Goal: Task Accomplishment & Management: Manage account settings

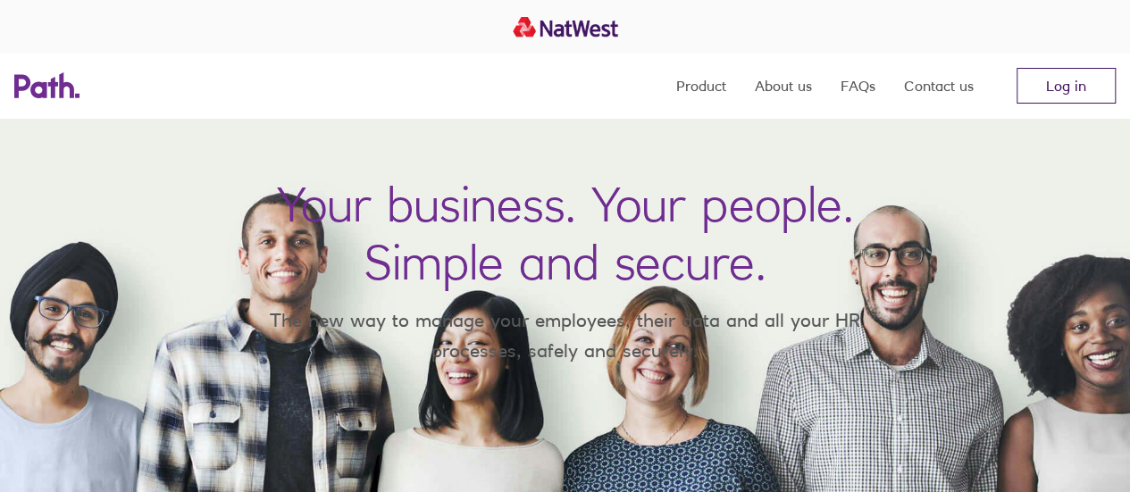
click at [1069, 81] on link "Log in" at bounding box center [1065, 86] width 99 height 36
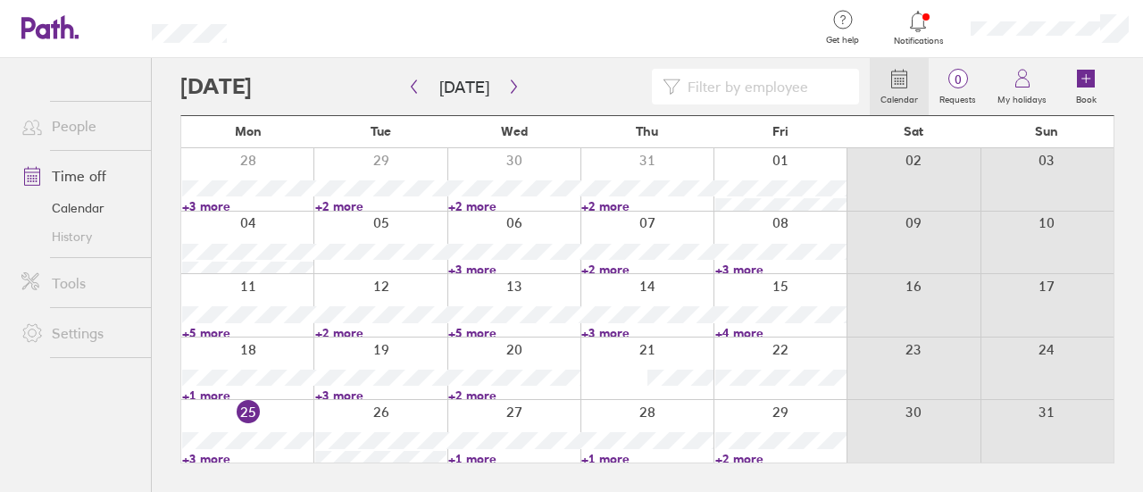
click at [654, 27] on div at bounding box center [529, 29] width 549 height 58
click at [211, 455] on link "+3 more" at bounding box center [247, 459] width 131 height 16
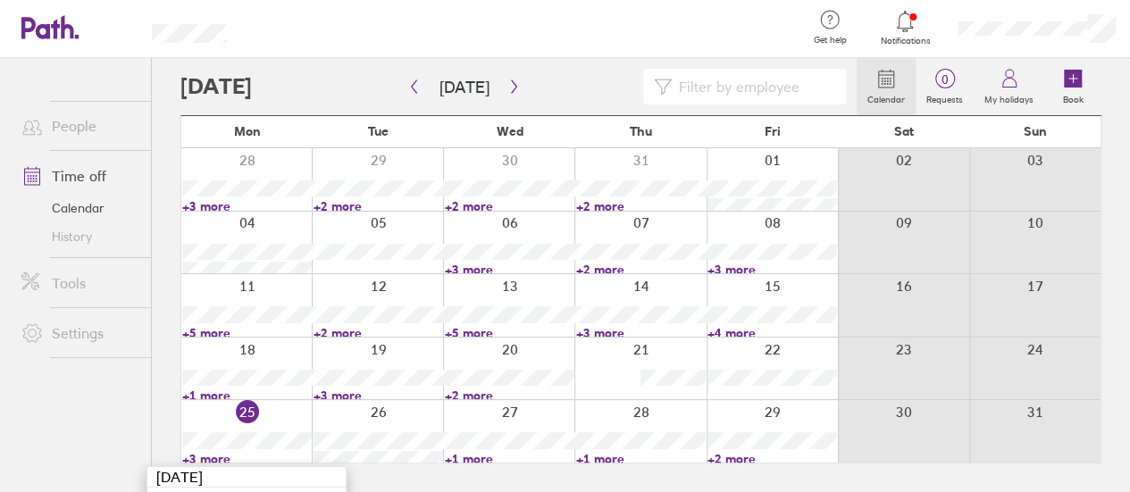
scroll to position [77, 0]
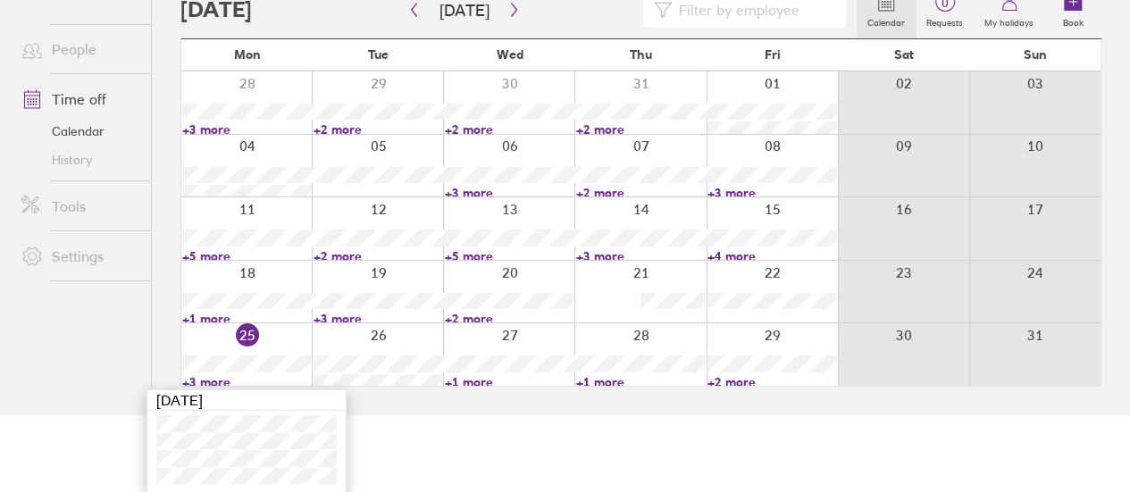
click at [384, 337] on div at bounding box center [377, 354] width 131 height 63
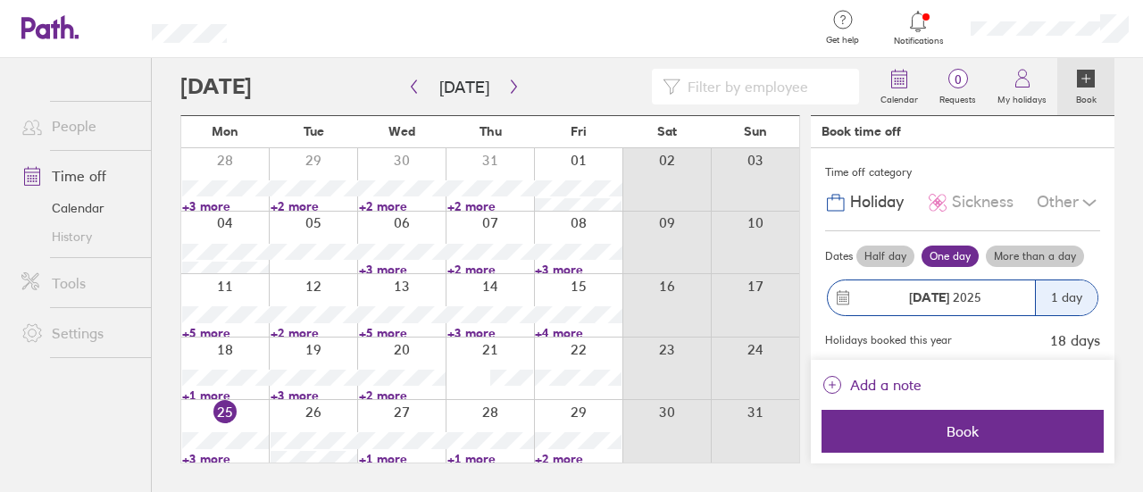
click at [1109, 191] on div "Calendar 0 Requests My holidays Book Today August 2025 Mon Tue Wed Thu Fri Sat …" at bounding box center [647, 275] width 991 height 434
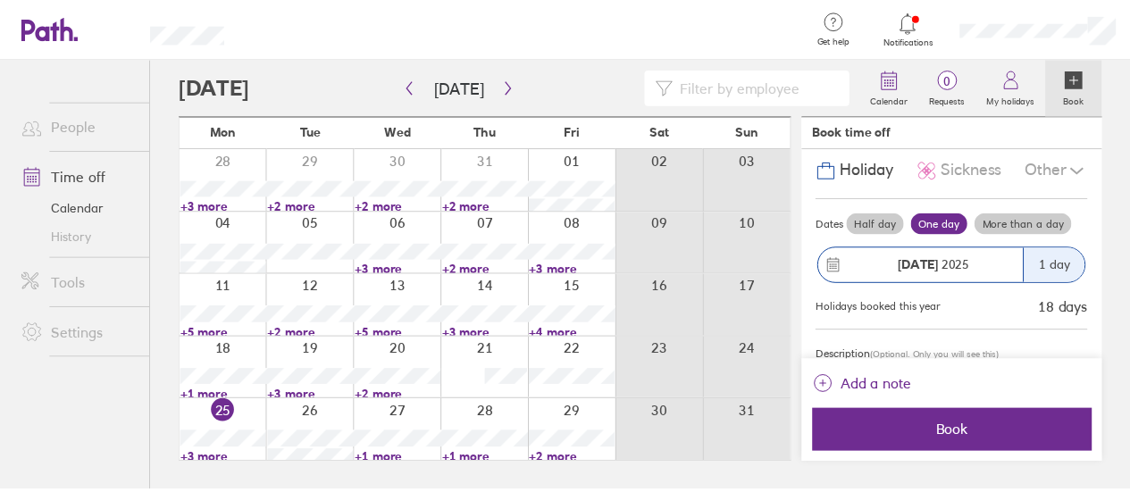
scroll to position [91, 0]
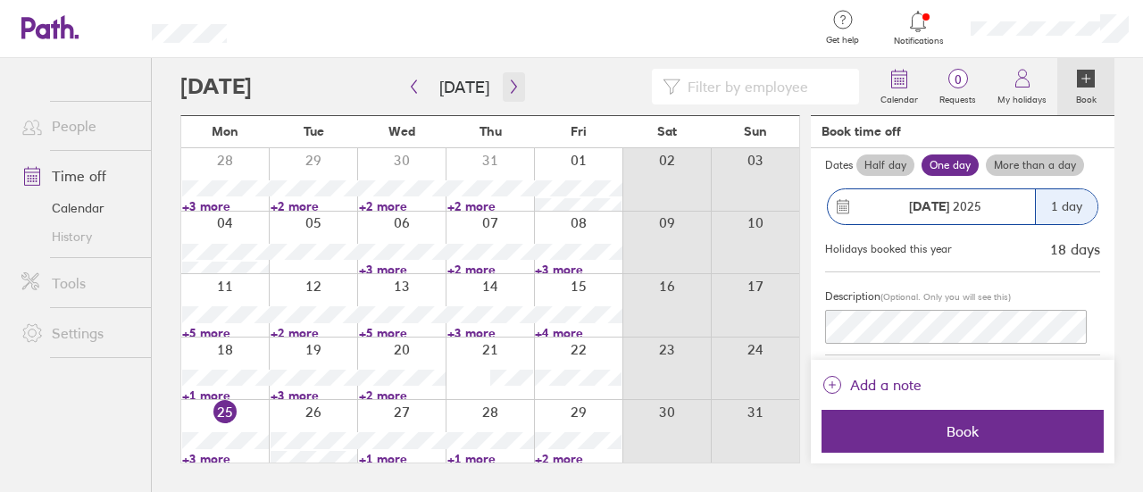
click at [503, 81] on button "button" at bounding box center [514, 86] width 22 height 29
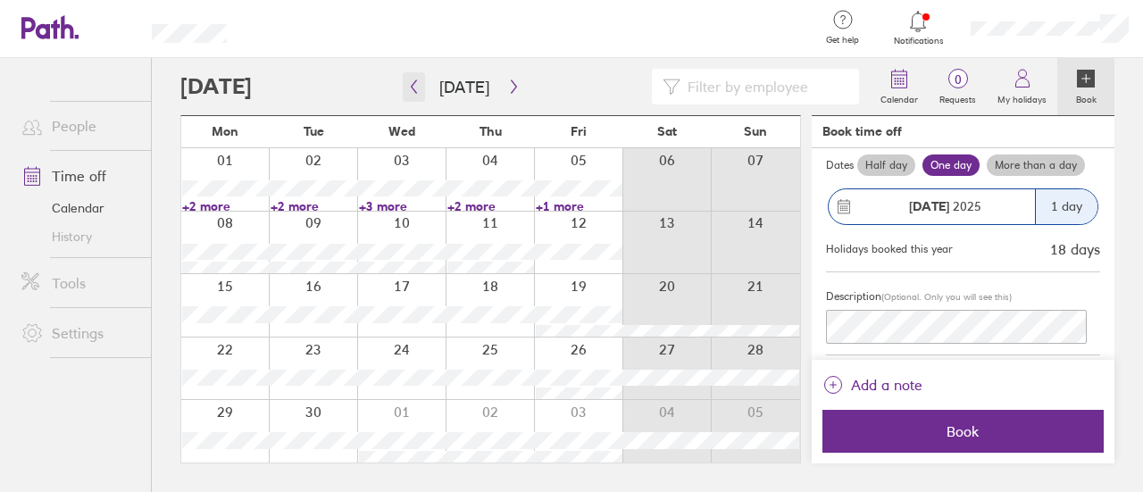
click at [409, 82] on icon "button" at bounding box center [413, 86] width 13 height 14
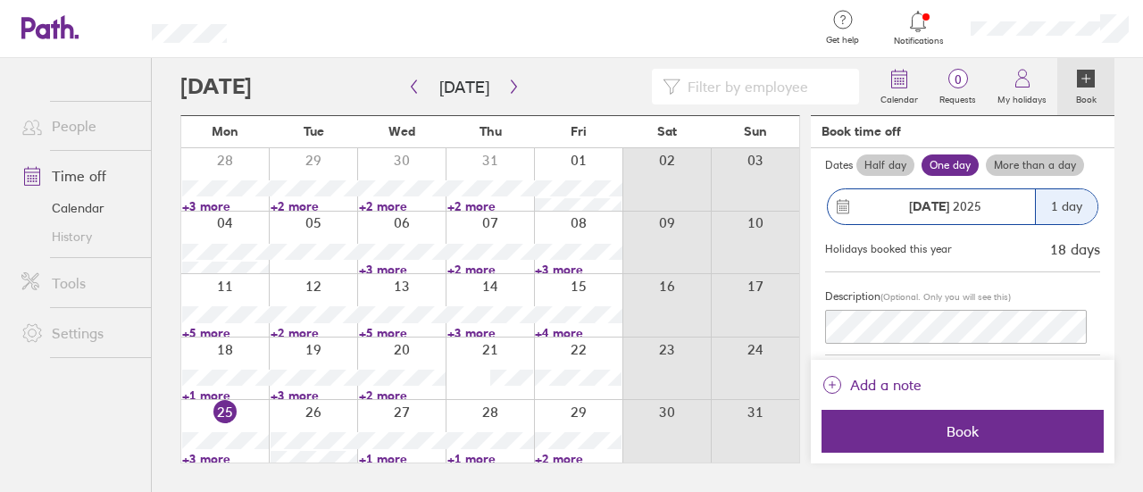
click at [208, 460] on link "+3 more" at bounding box center [225, 459] width 87 height 16
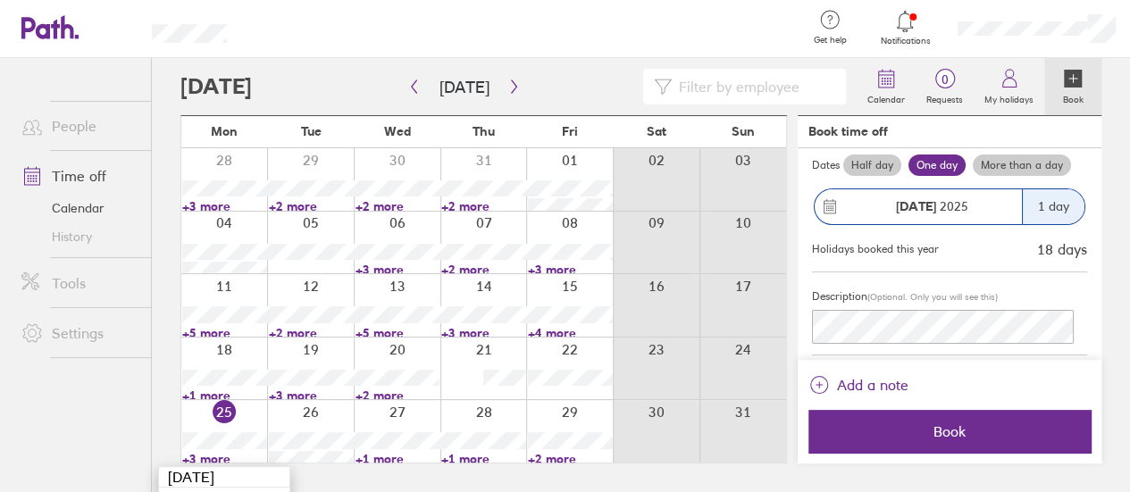
scroll to position [77, 0]
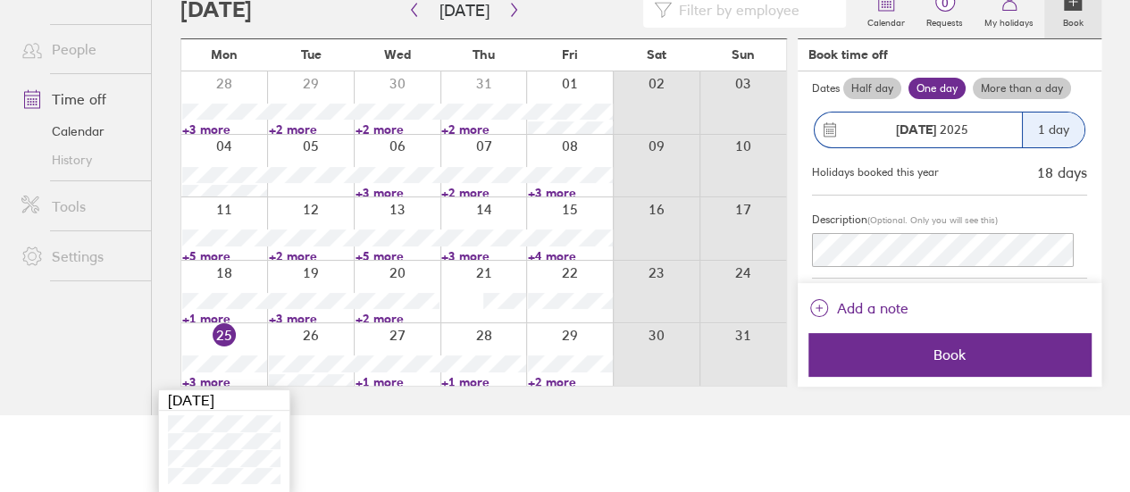
click at [399, 415] on html "Get help FAQs Contact us Notifications My profile Sign out People Time off Cale…" at bounding box center [565, 169] width 1130 height 492
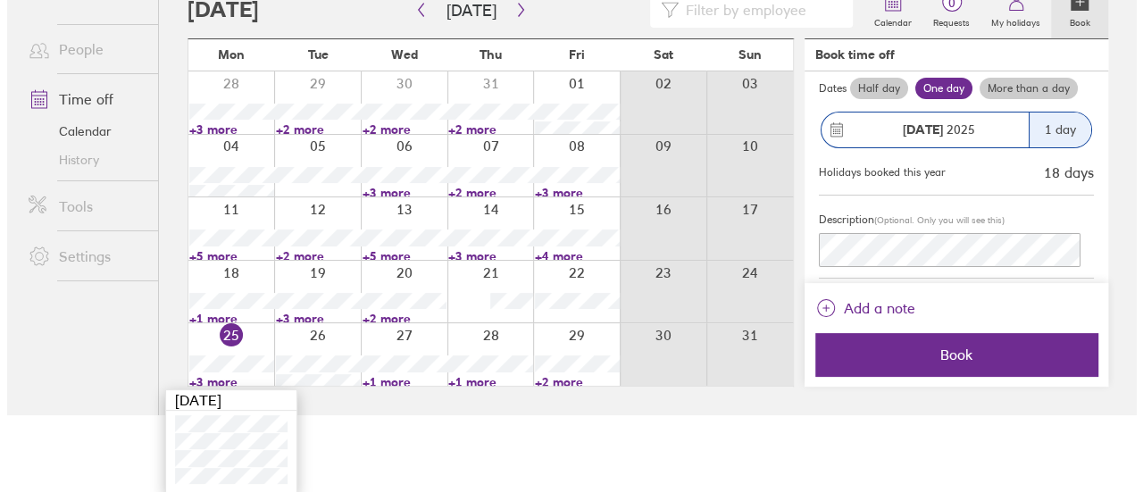
scroll to position [0, 0]
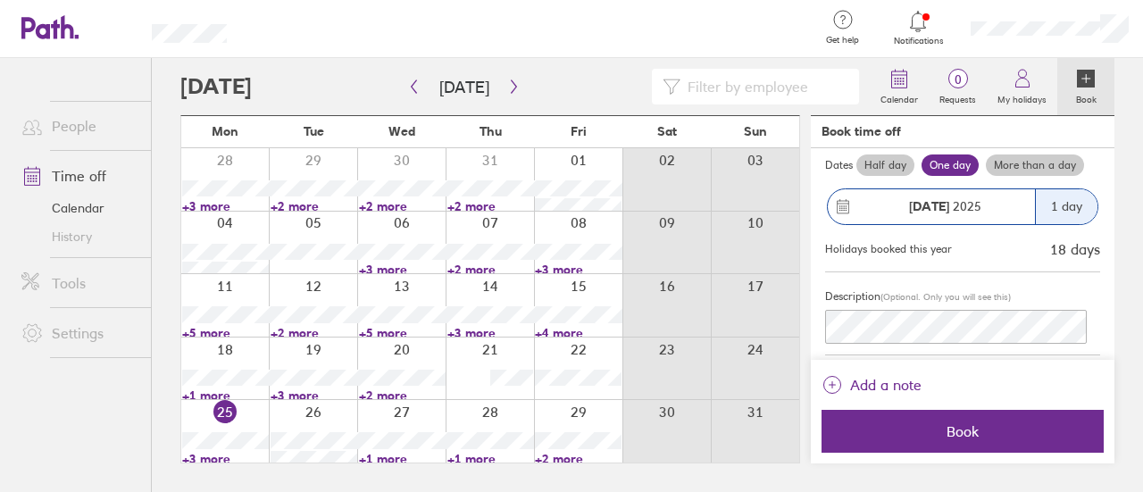
click at [938, 212] on strong "26 Aug" at bounding box center [929, 206] width 40 height 16
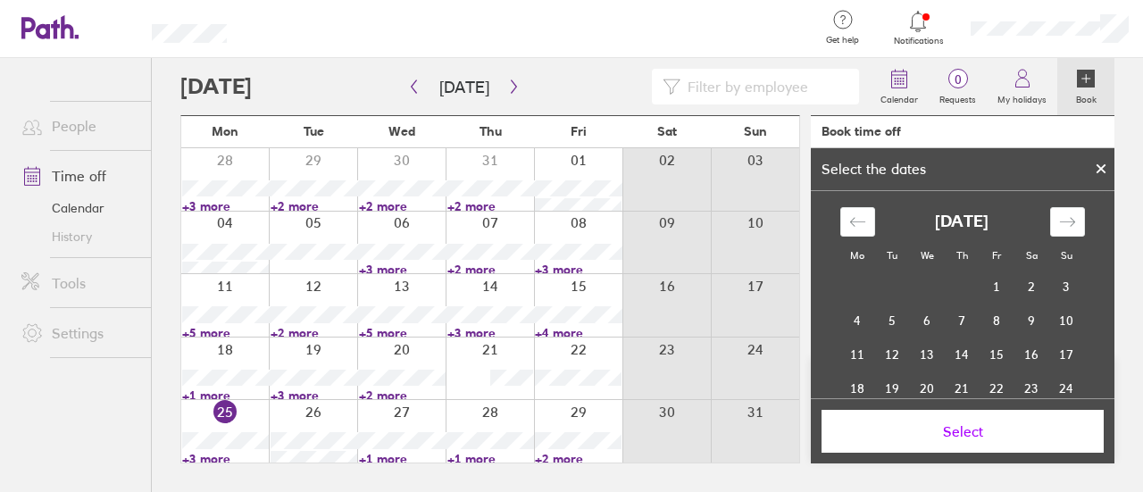
click at [1106, 167] on icon at bounding box center [1101, 168] width 13 height 11
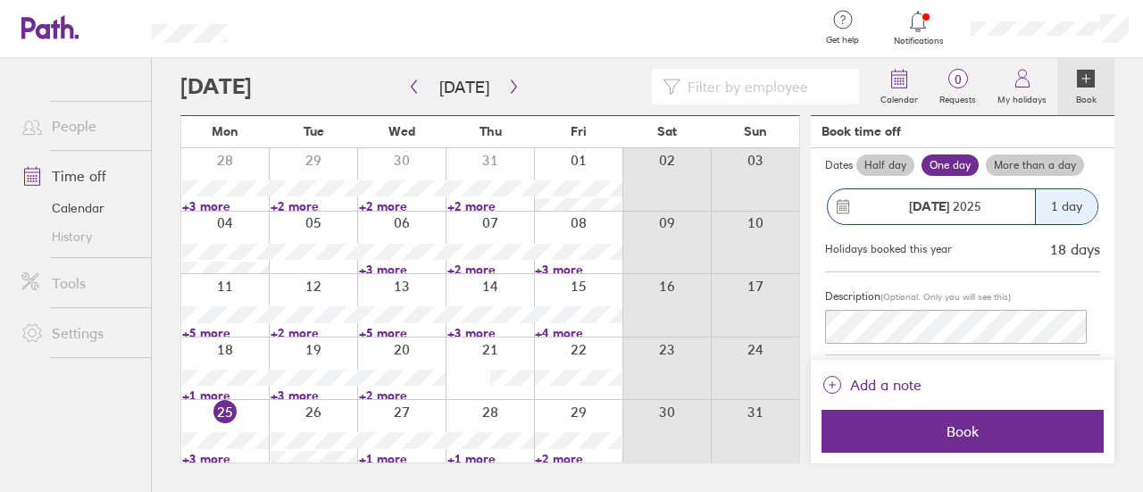
click at [893, 164] on label "Half day" at bounding box center [885, 164] width 58 height 21
click at [0, 0] on input "Half day" at bounding box center [0, 0] width 0 height 0
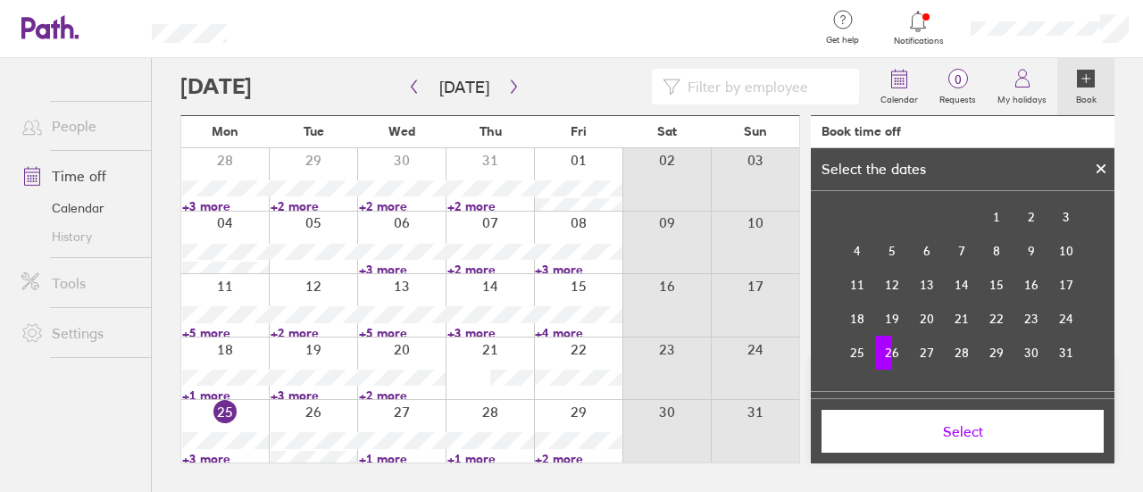
scroll to position [79, 0]
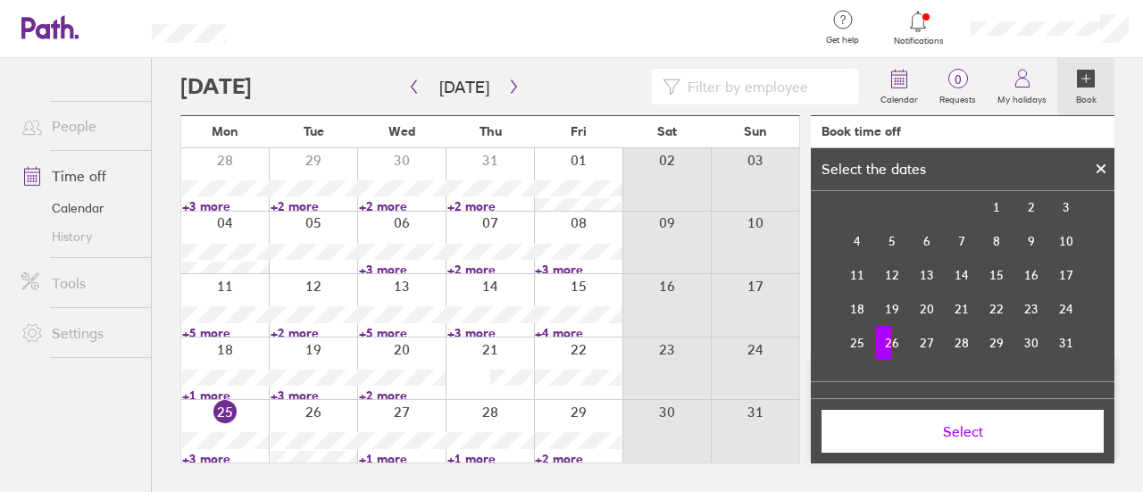
click at [893, 346] on td "26" at bounding box center [892, 343] width 35 height 34
click at [886, 341] on td "26" at bounding box center [892, 343] width 35 height 34
click at [892, 343] on td "26" at bounding box center [892, 343] width 35 height 34
click at [988, 432] on span "Select" at bounding box center [962, 431] width 257 height 16
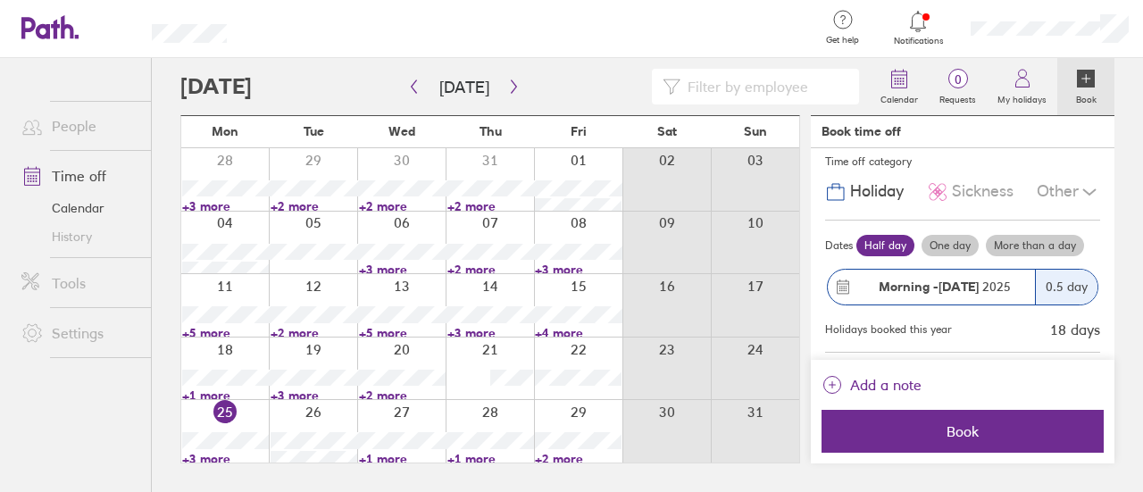
scroll to position [0, 0]
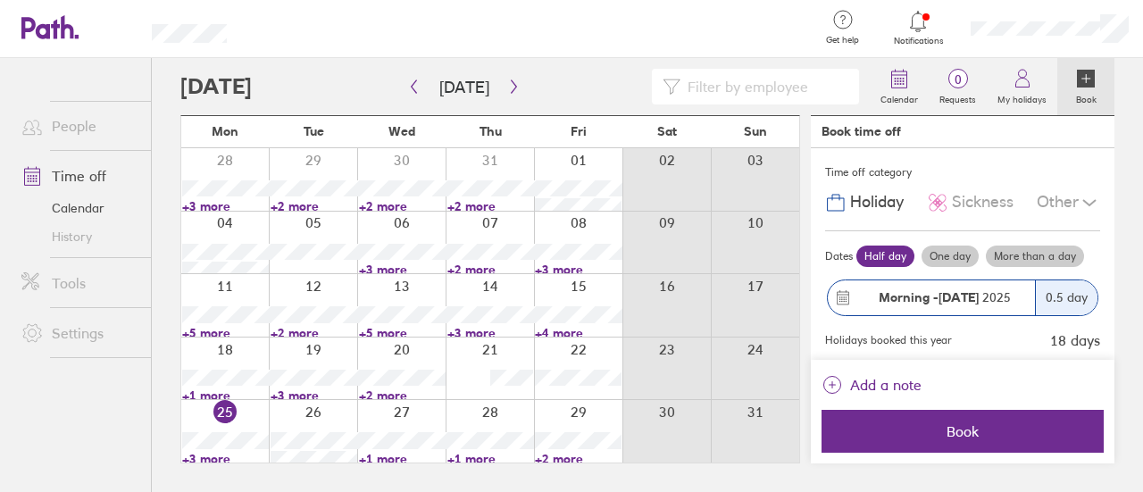
click at [1035, 296] on div "0.5 day" at bounding box center [1066, 297] width 63 height 35
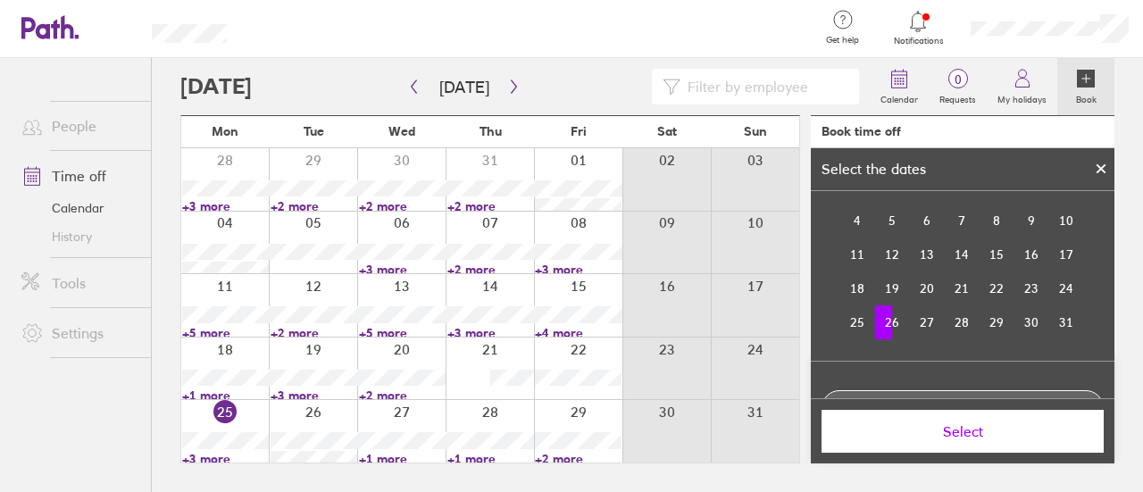
scroll to position [116, 0]
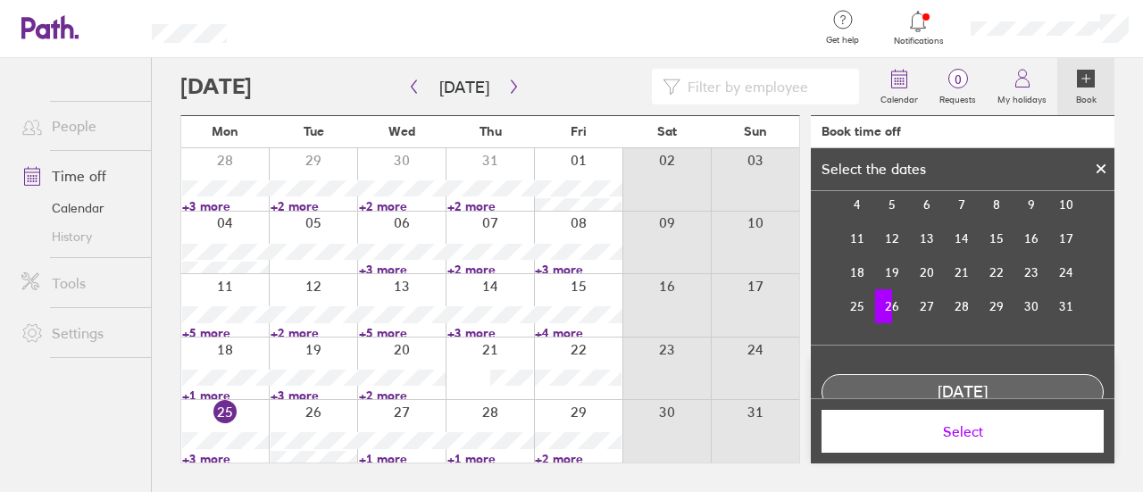
click at [897, 310] on td "26" at bounding box center [892, 306] width 35 height 34
click at [889, 309] on td "26" at bounding box center [892, 306] width 35 height 34
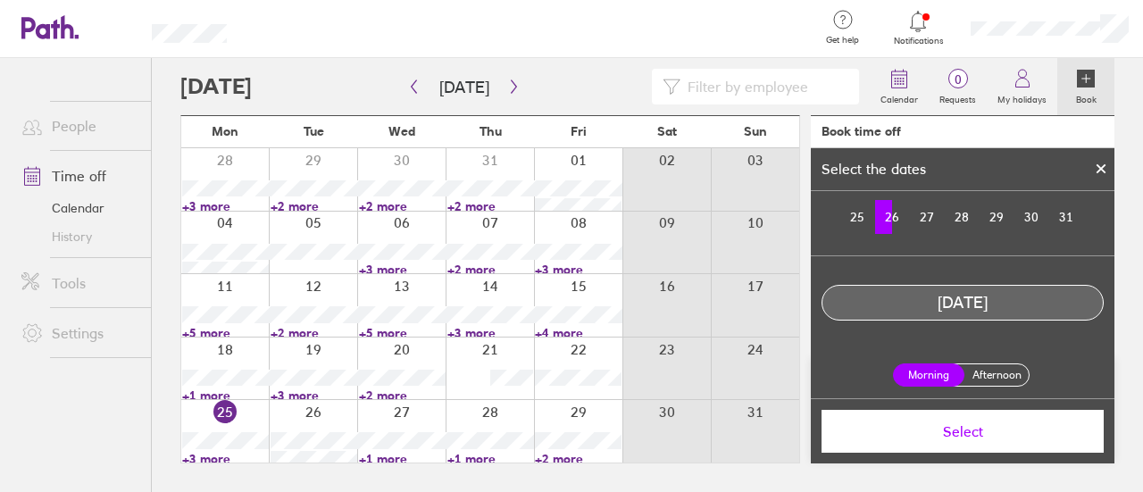
click at [998, 372] on label "Afternoon" at bounding box center [996, 374] width 71 height 21
click at [0, 0] on input "Afternoon" at bounding box center [0, 0] width 0 height 0
click at [977, 429] on span "Select" at bounding box center [962, 431] width 257 height 16
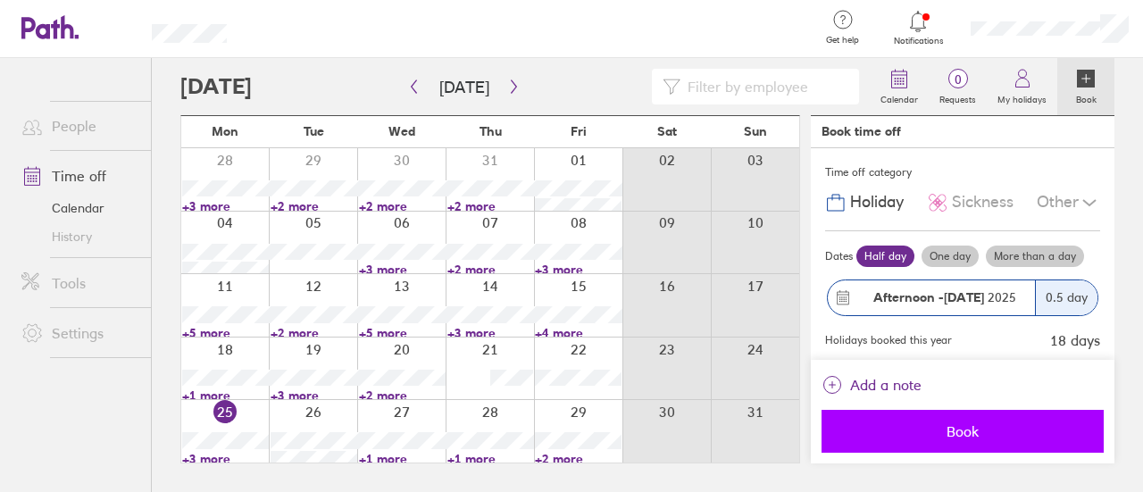
click at [944, 431] on span "Book" at bounding box center [962, 431] width 257 height 16
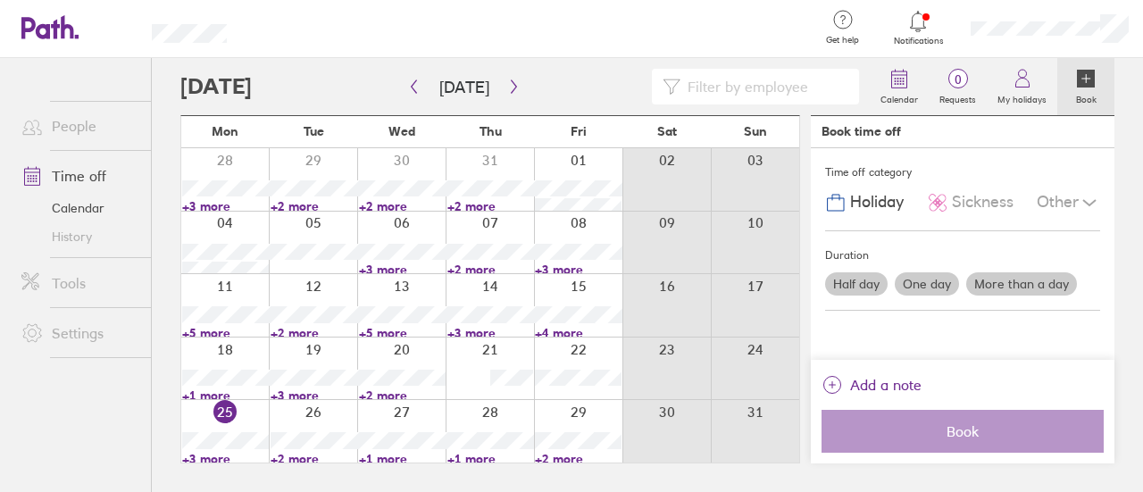
click at [406, 412] on div at bounding box center [401, 431] width 88 height 63
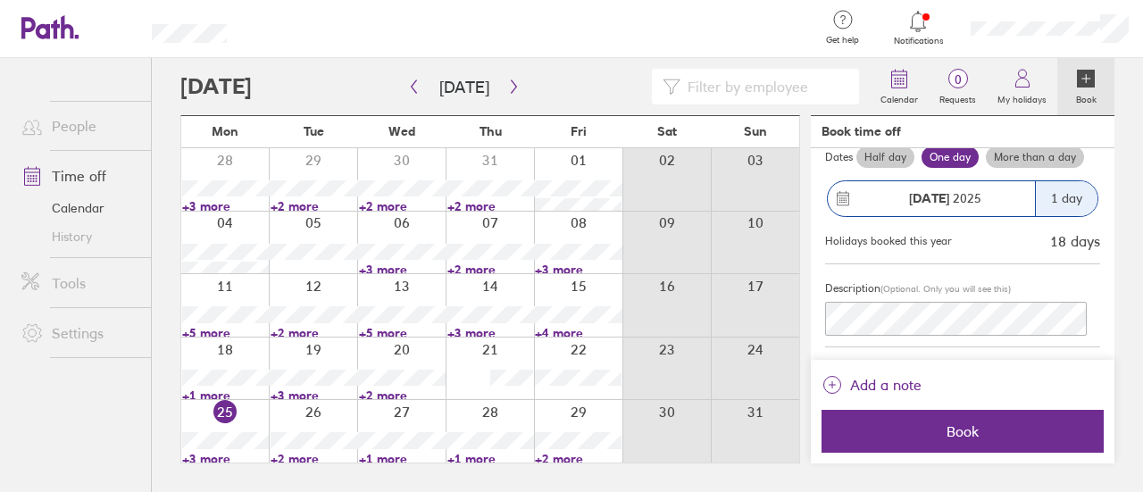
scroll to position [93, 0]
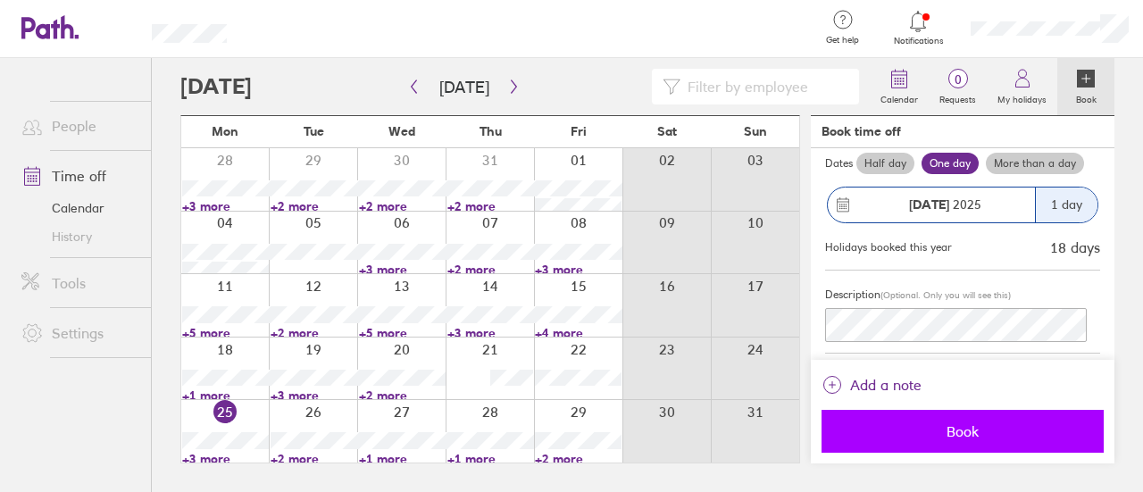
click at [968, 436] on span "Book" at bounding box center [962, 431] width 257 height 16
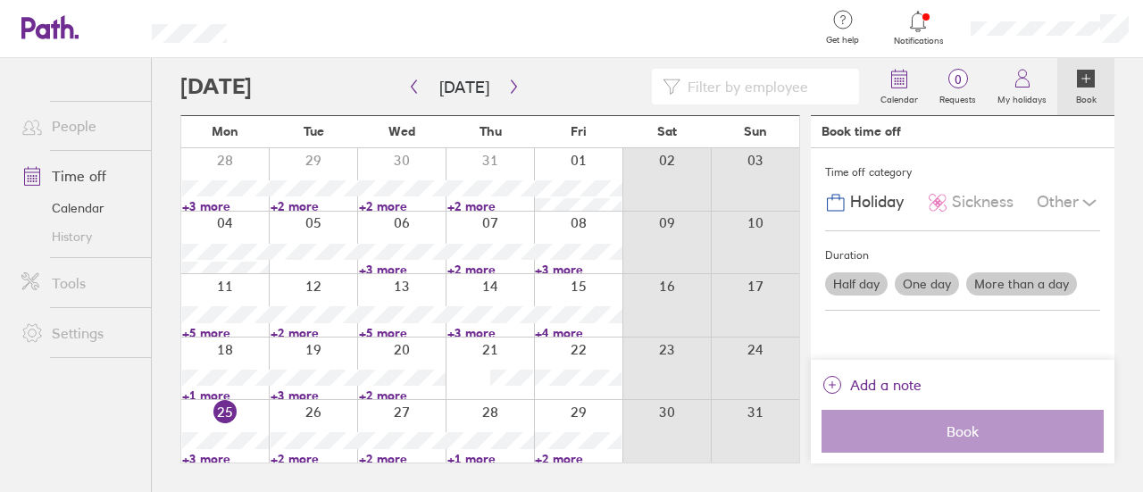
scroll to position [0, 0]
click at [584, 349] on div at bounding box center [578, 369] width 88 height 63
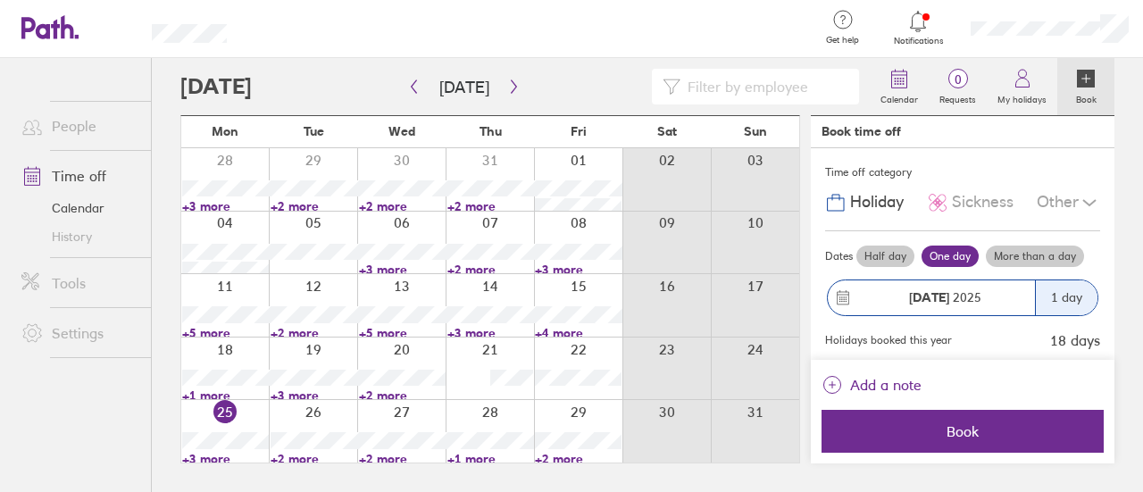
click at [982, 212] on span "Sickness" at bounding box center [983, 202] width 62 height 19
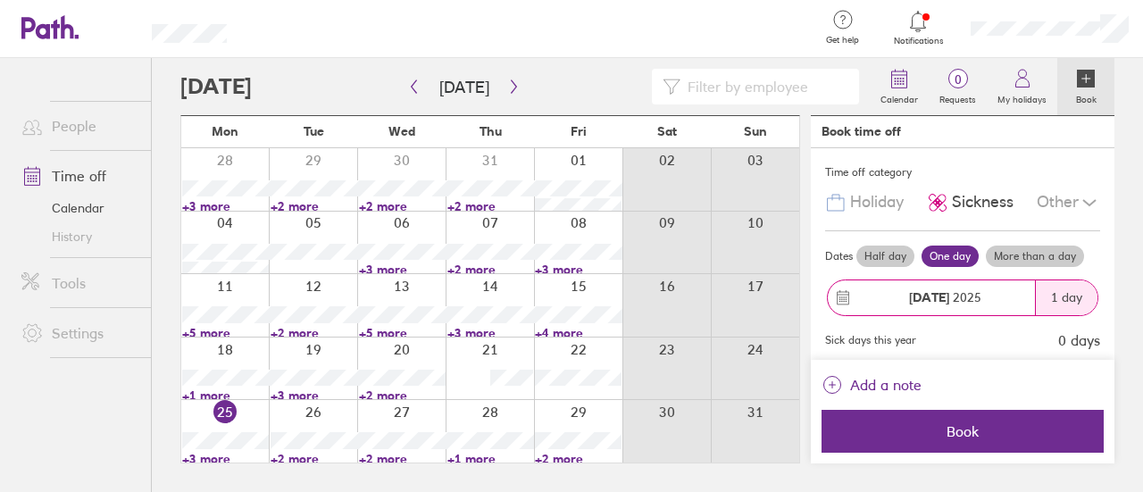
click at [1005, 305] on div "22 Aug 2025" at bounding box center [931, 297] width 207 height 35
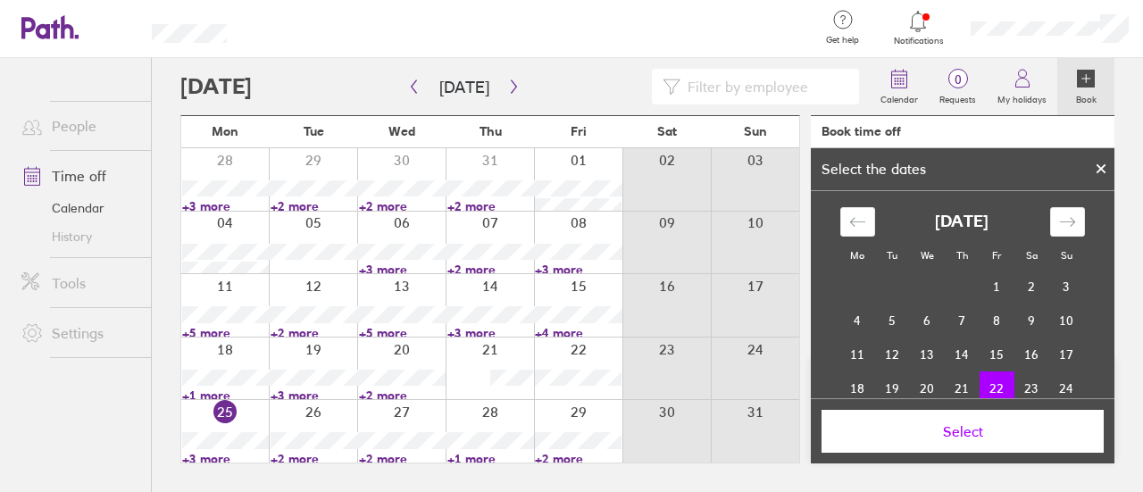
scroll to position [154, 0]
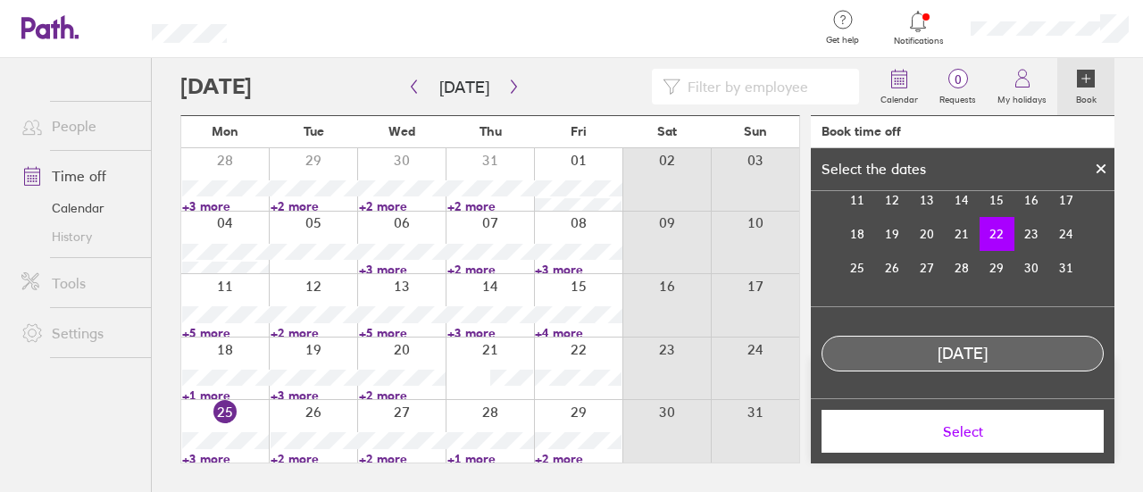
click at [1100, 168] on icon at bounding box center [1101, 168] width 7 height 7
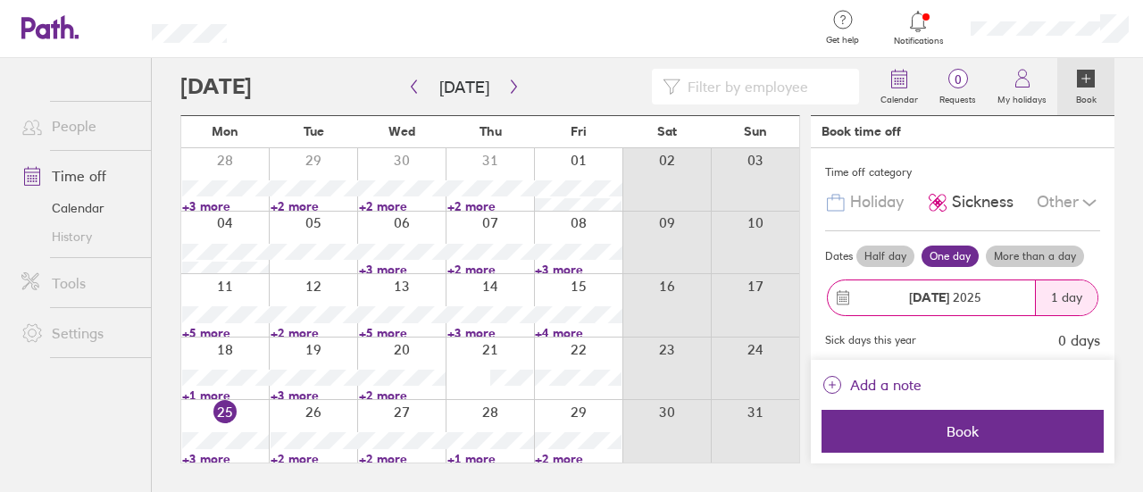
click at [906, 255] on label "Half day" at bounding box center [885, 256] width 58 height 21
click at [0, 0] on input "Half day" at bounding box center [0, 0] width 0 height 0
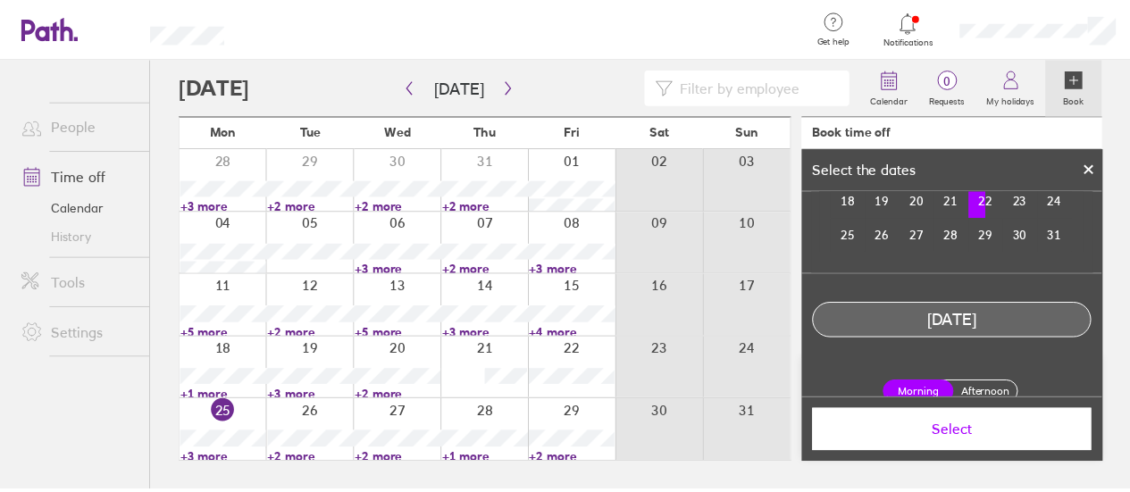
scroll to position [205, 0]
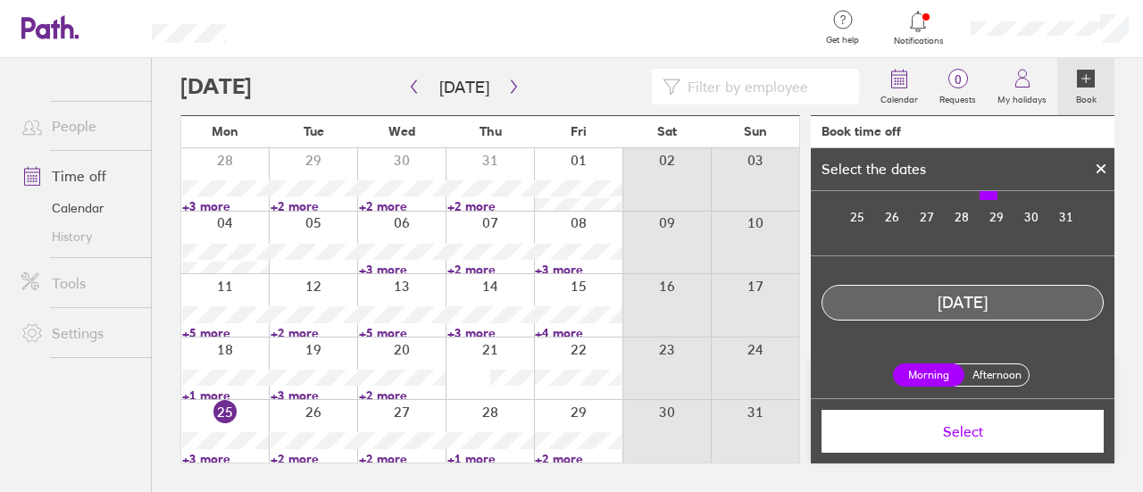
click at [989, 370] on label "Afternoon" at bounding box center [996, 374] width 71 height 21
click at [0, 0] on input "Afternoon" at bounding box center [0, 0] width 0 height 0
click at [984, 426] on span "Select" at bounding box center [962, 431] width 257 height 16
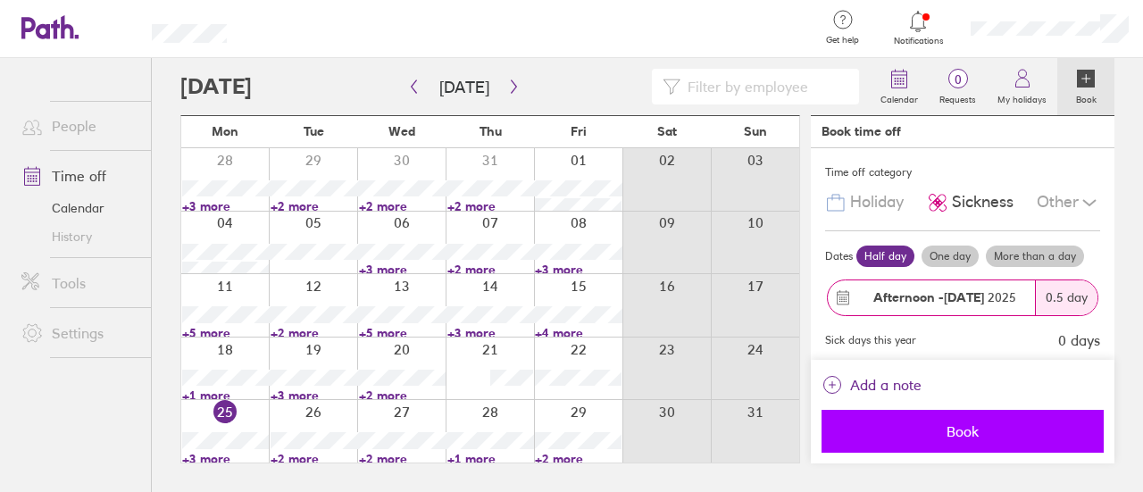
click at [995, 422] on button "Book" at bounding box center [963, 431] width 282 height 43
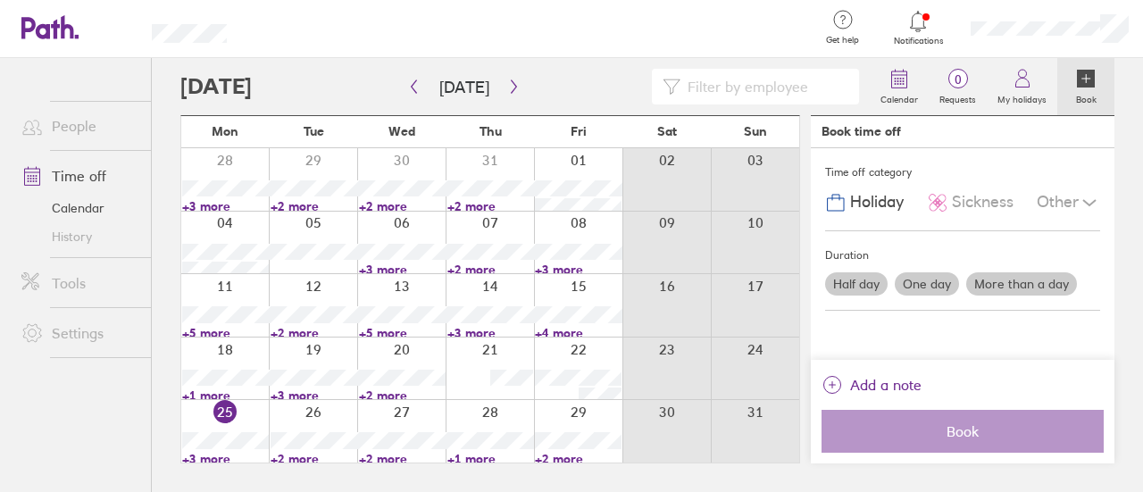
click at [474, 458] on link "+1 more" at bounding box center [490, 459] width 87 height 16
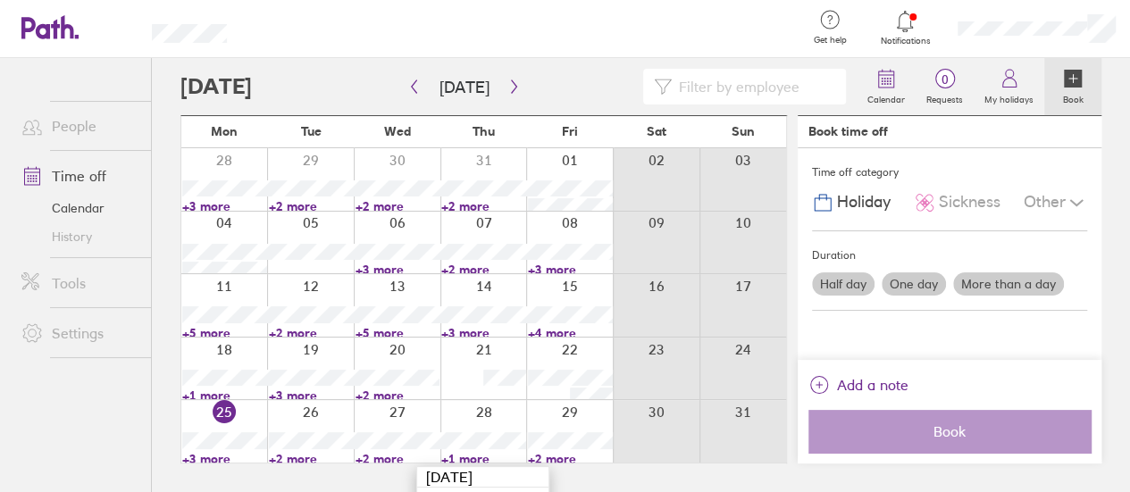
scroll to position [43, 0]
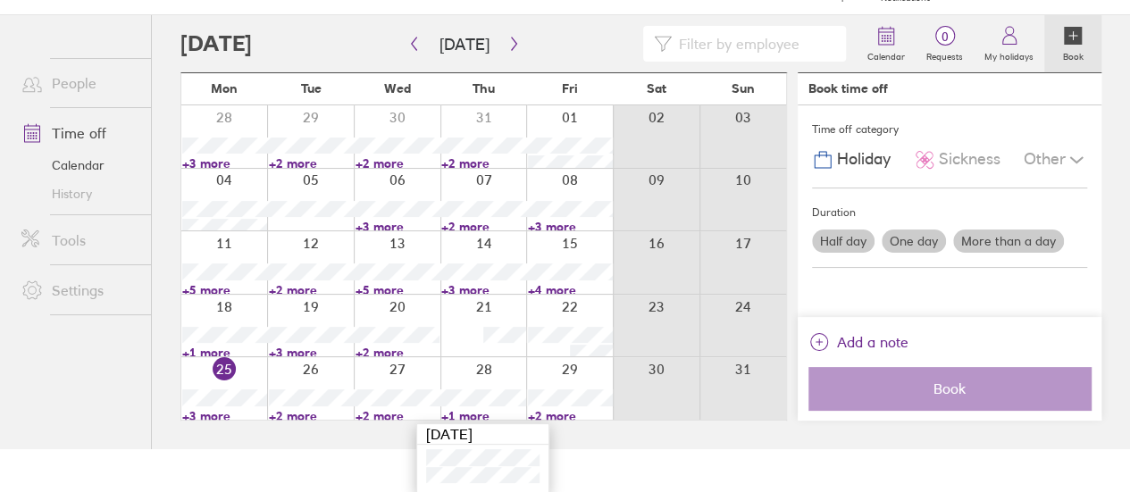
click at [597, 449] on html "Get help FAQs Contact us Notifications My profile Sign out People Time off Cale…" at bounding box center [565, 203] width 1130 height 492
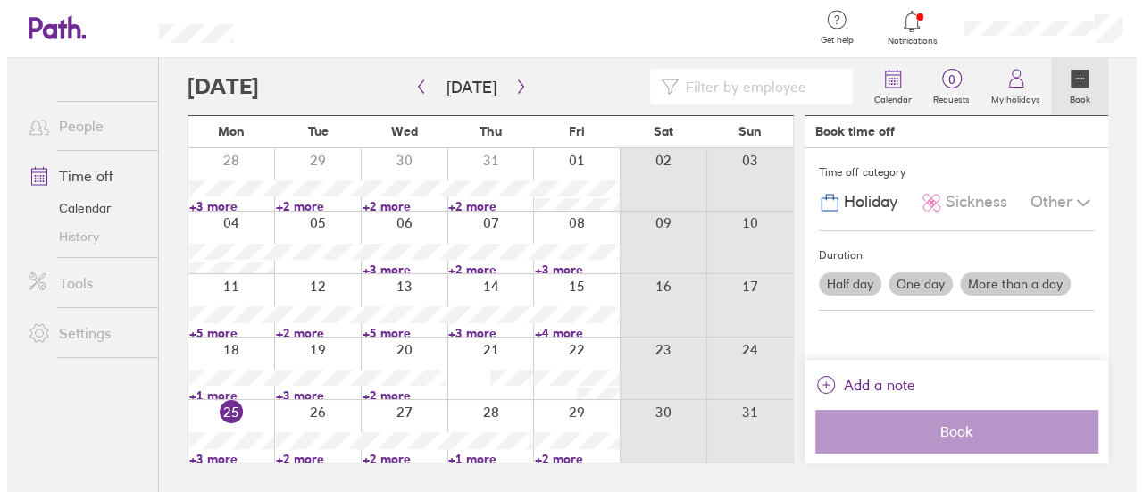
scroll to position [0, 0]
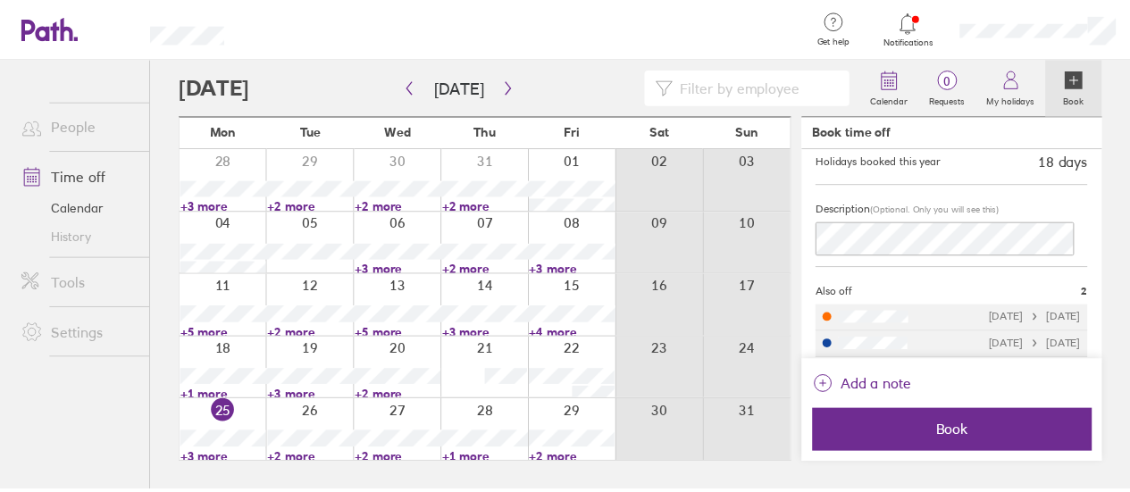
scroll to position [186, 0]
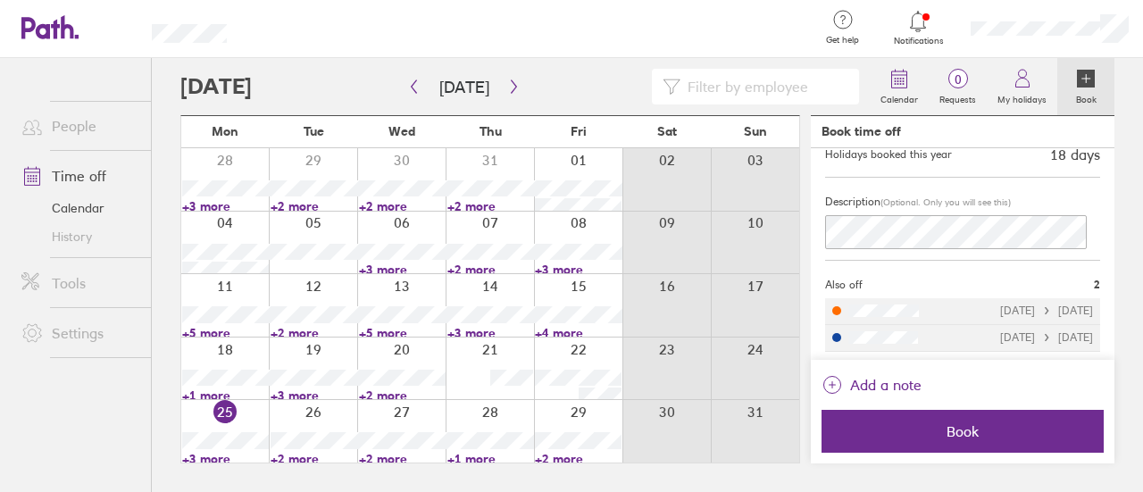
click at [388, 457] on link "+2 more" at bounding box center [402, 459] width 87 height 16
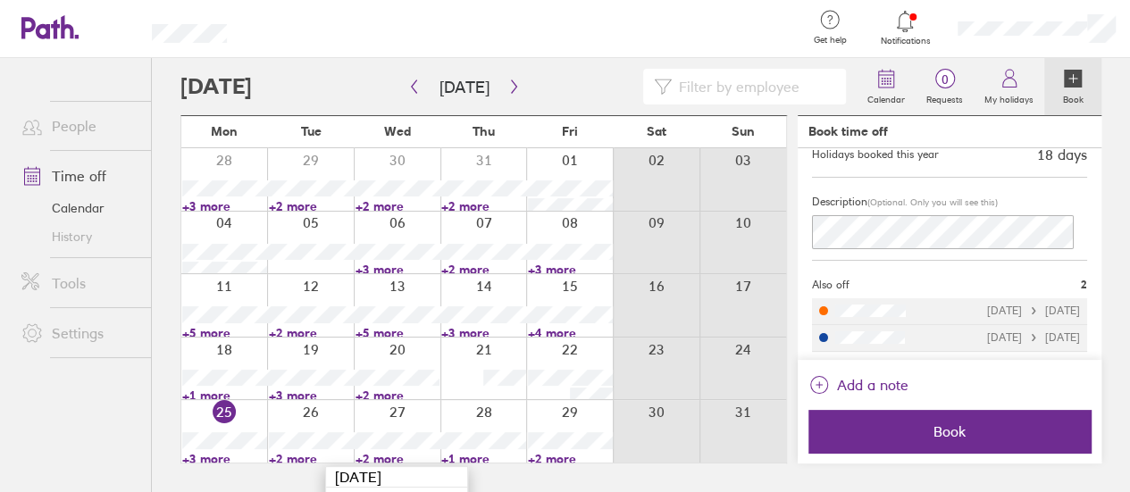
scroll to position [61, 0]
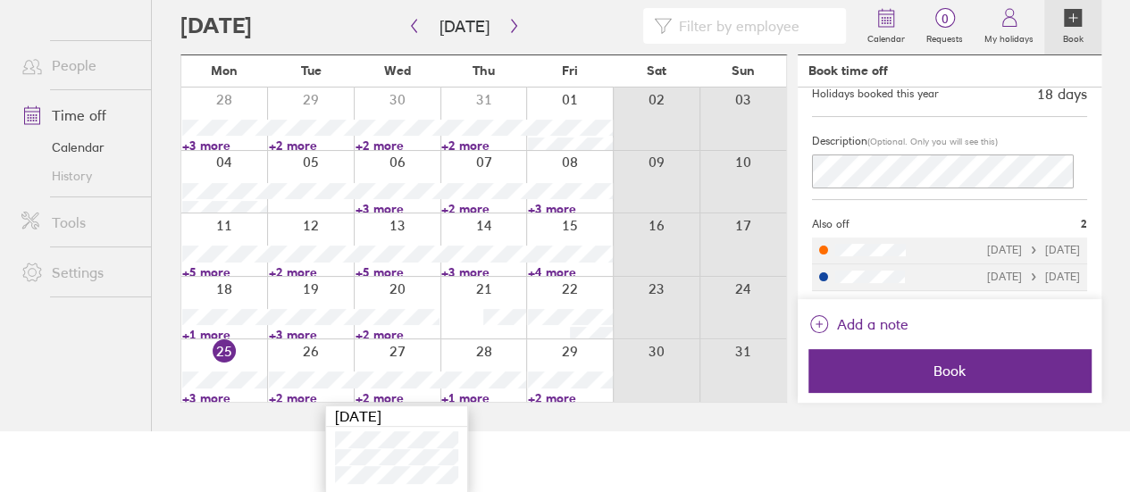
click at [489, 399] on link "+1 more" at bounding box center [483, 398] width 85 height 16
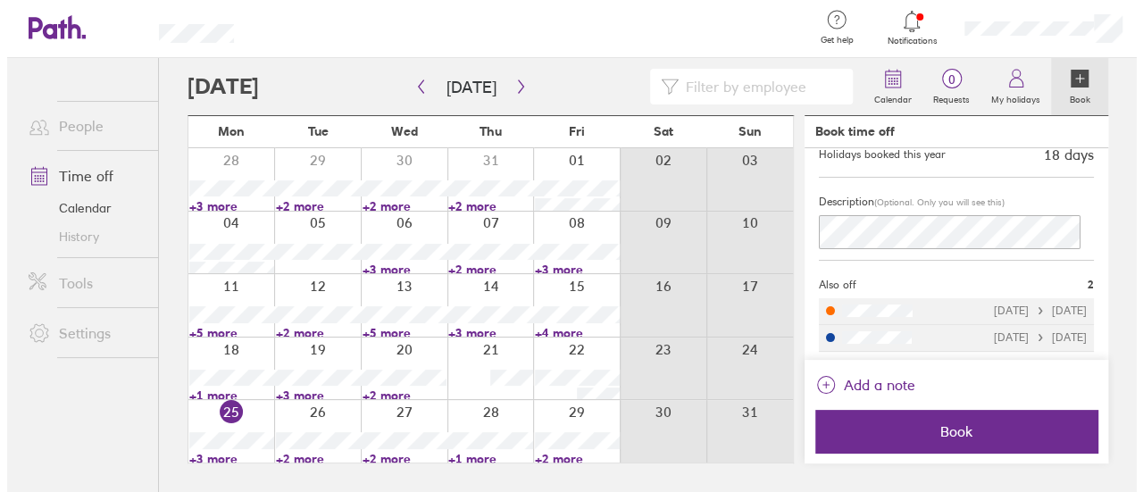
scroll to position [0, 0]
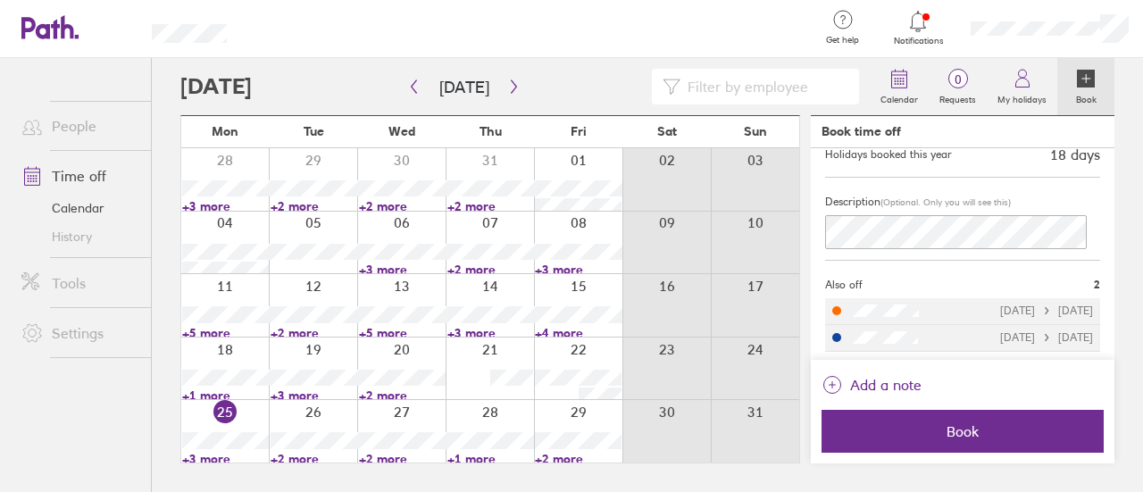
click at [1142, 217] on div "Calendar 0 Requests My holidays Book [DATE] [DATE] Mon Tue Wed Thu Fri Sat Sun …" at bounding box center [647, 275] width 991 height 434
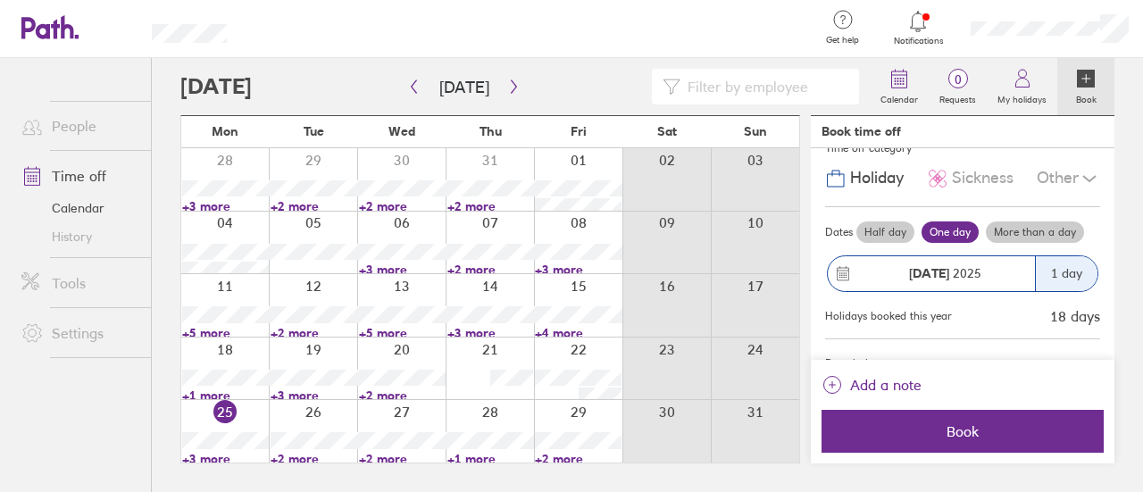
scroll to position [27, 0]
